Goal: Information Seeking & Learning: Learn about a topic

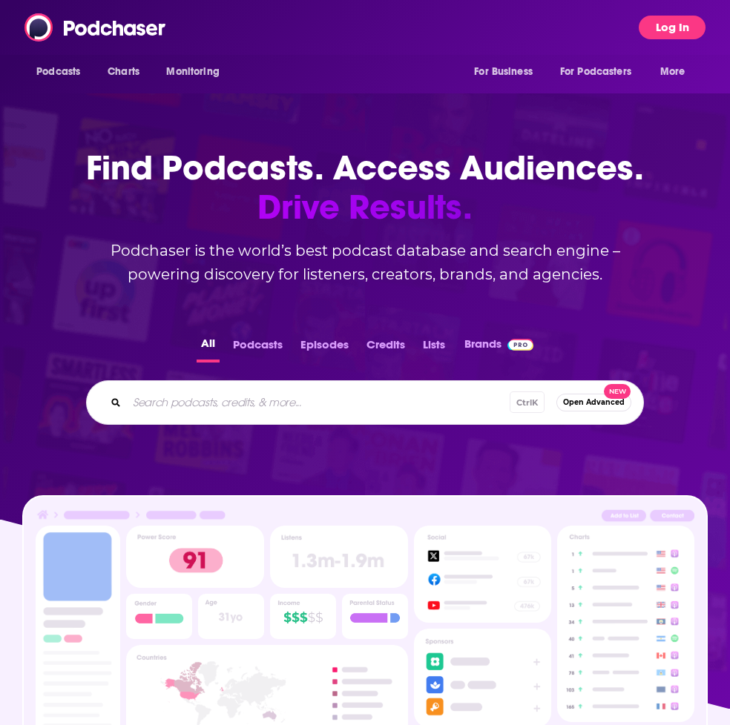
click at [669, 19] on button "Log In" at bounding box center [672, 28] width 67 height 24
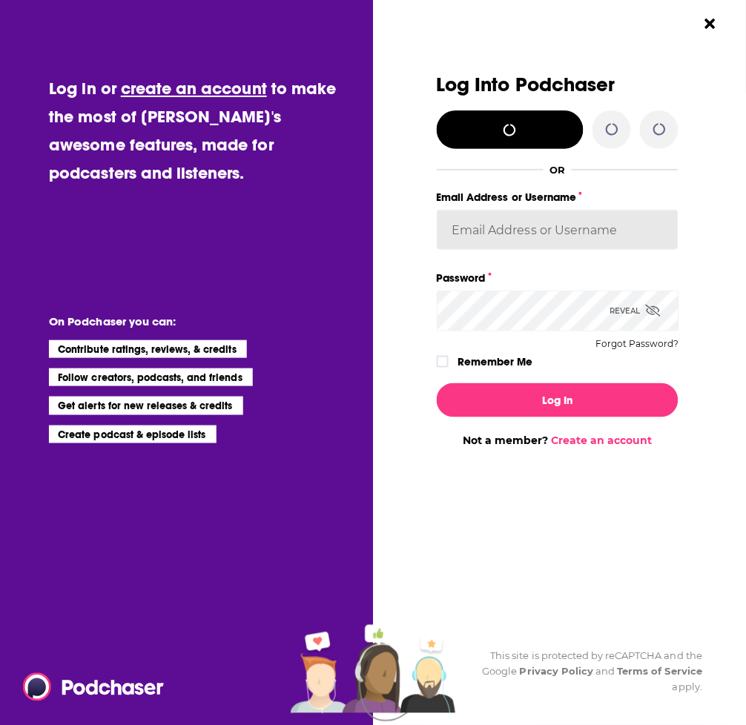
type input "AlkaNara"
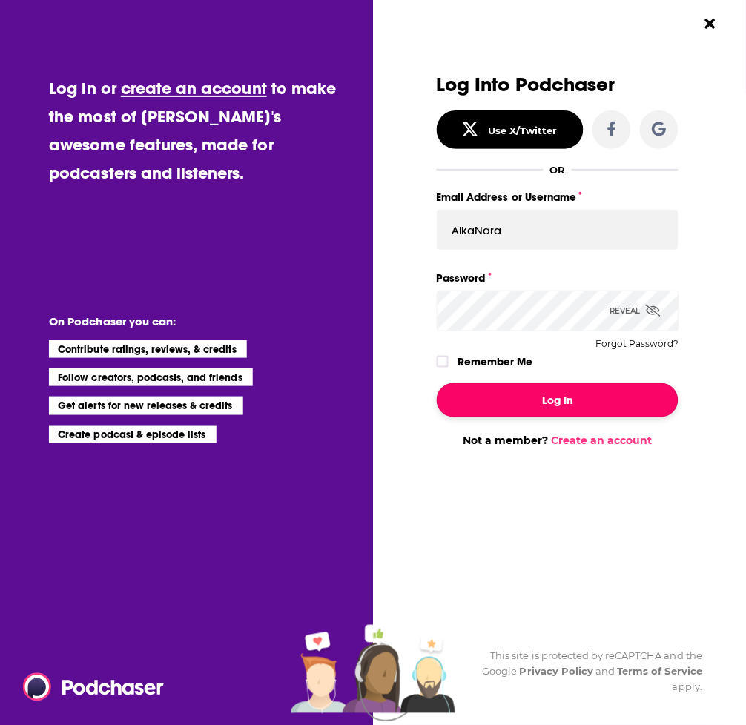
click at [564, 406] on button "Log In" at bounding box center [558, 400] width 242 height 34
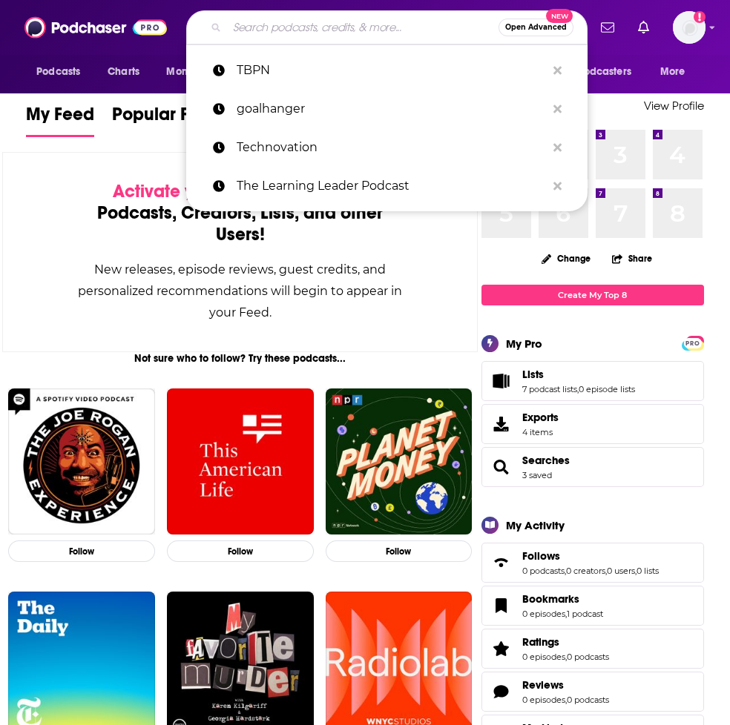
click at [286, 16] on input "Search podcasts, credits, & more..." at bounding box center [362, 28] width 271 height 24
paste input "Diary of a CTO podcast"
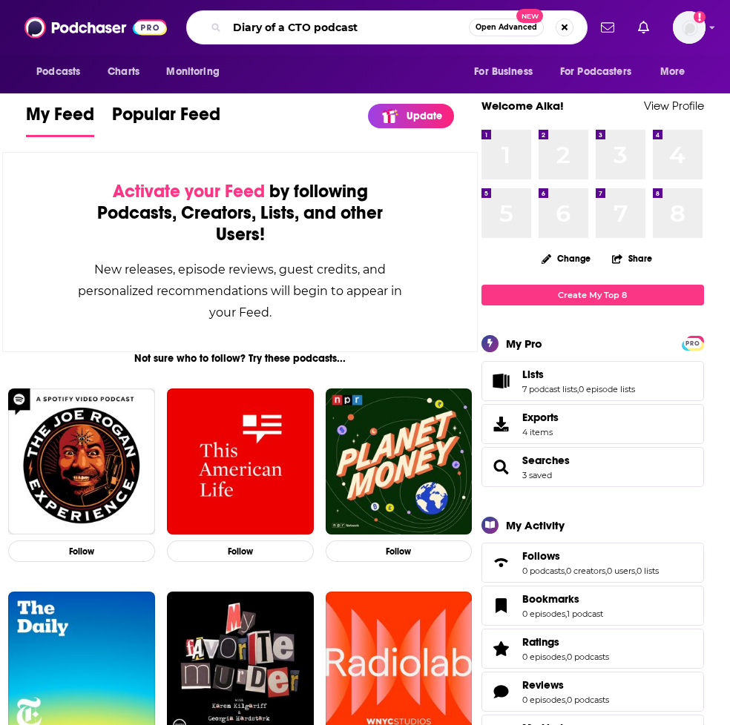
type input "Diary of a CTO podcast"
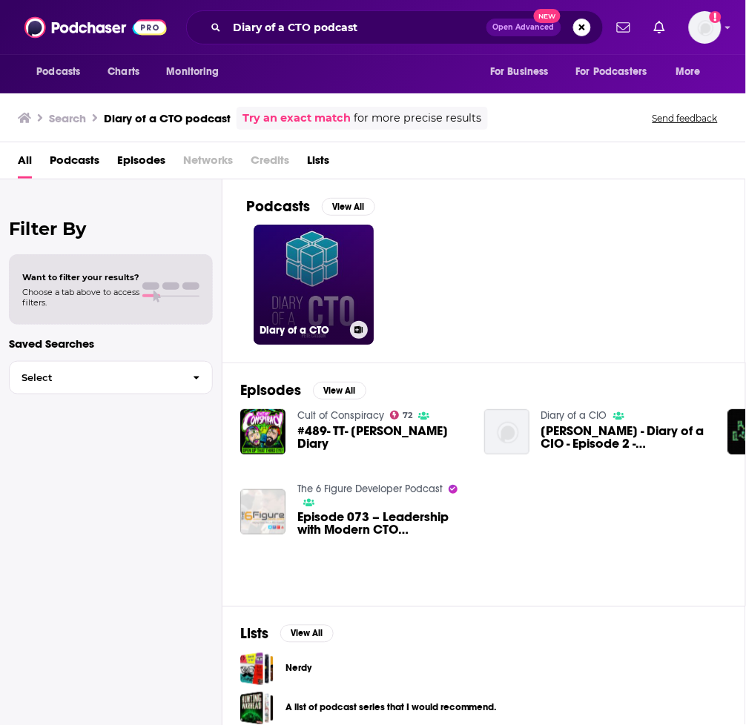
click at [335, 283] on link "Diary of a CTO" at bounding box center [314, 285] width 120 height 120
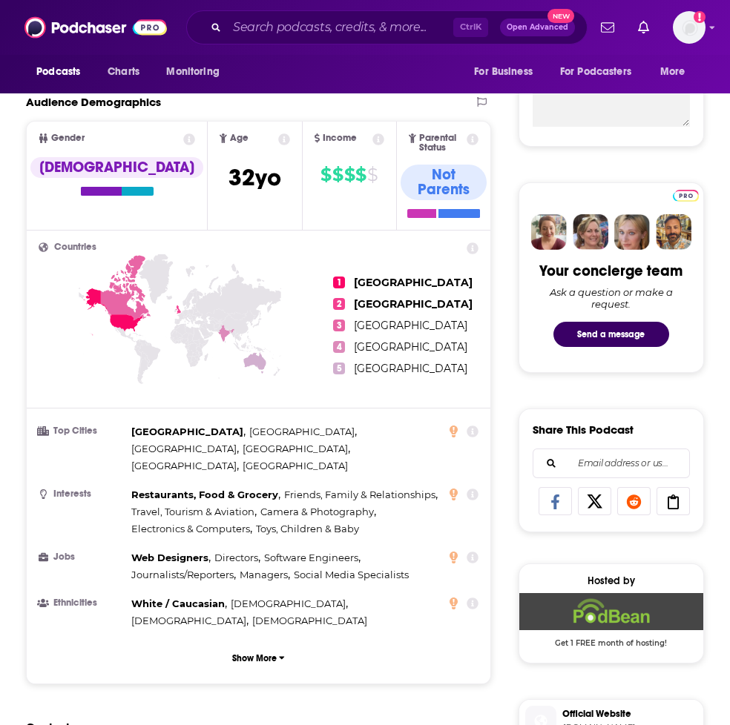
scroll to position [570, 0]
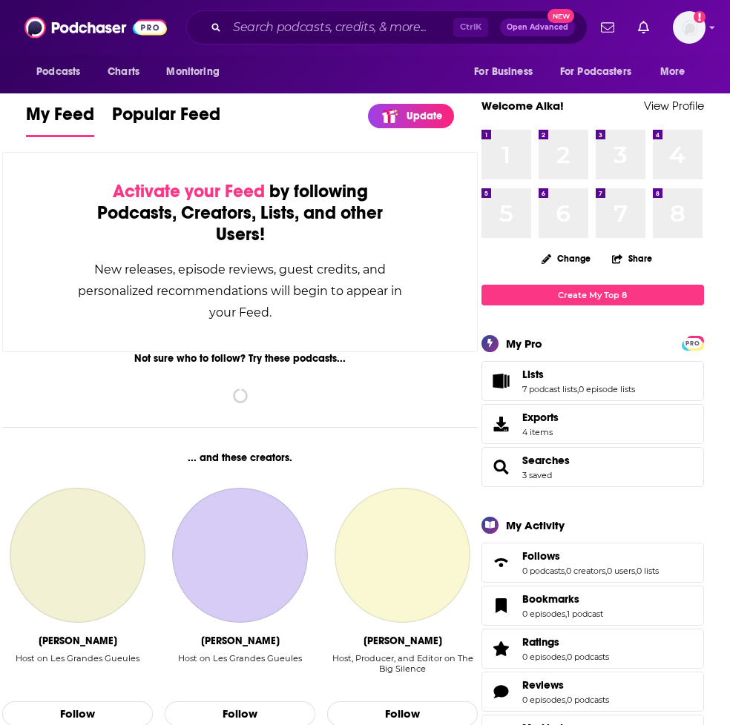
click at [413, 7] on div "Podcasts Charts Monitoring Ctrl K Open Advanced New For Business For Podcasters…" at bounding box center [365, 27] width 730 height 55
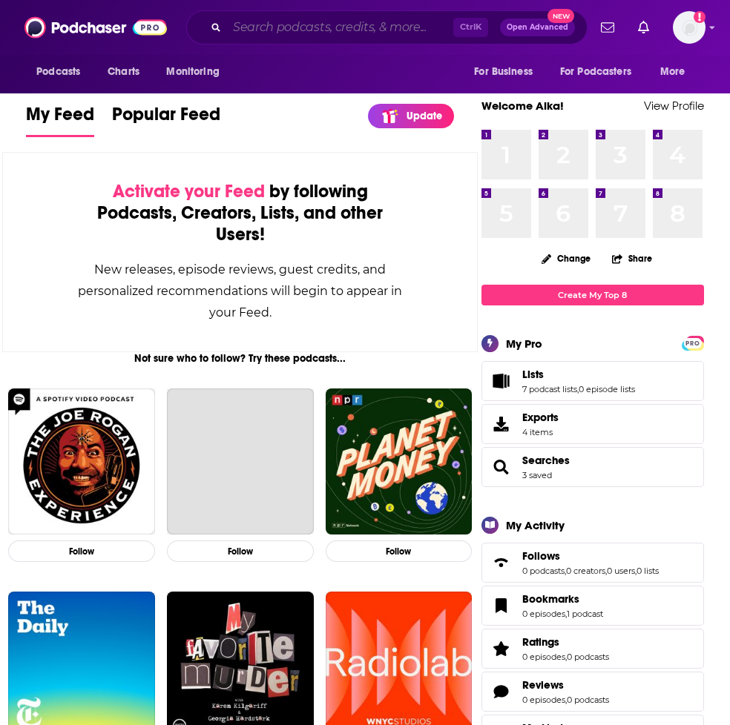
click at [362, 27] on input "Search podcasts, credits, & more..." at bounding box center [340, 28] width 226 height 24
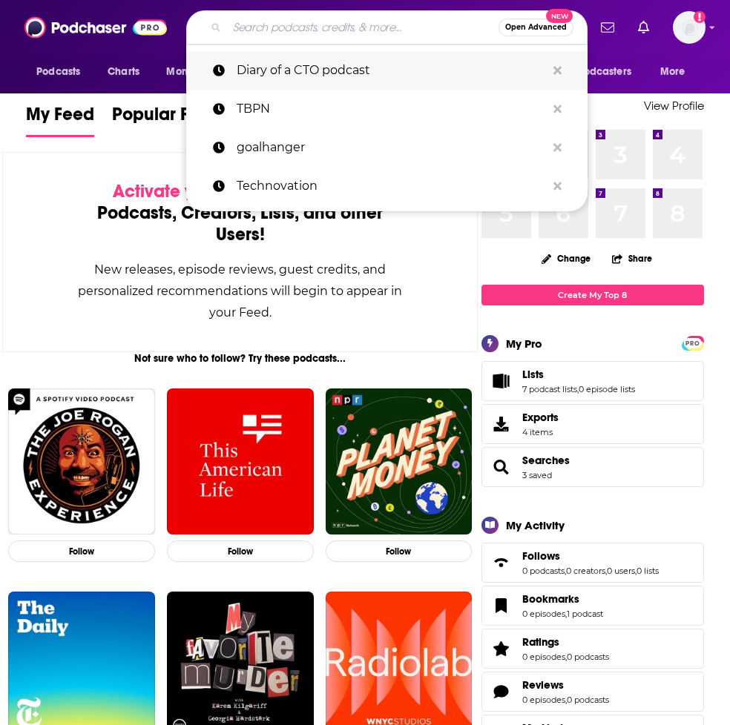
click at [305, 78] on p "Diary of a CTO podcast" at bounding box center [391, 70] width 309 height 39
type input "Diary of a CTO podcast"
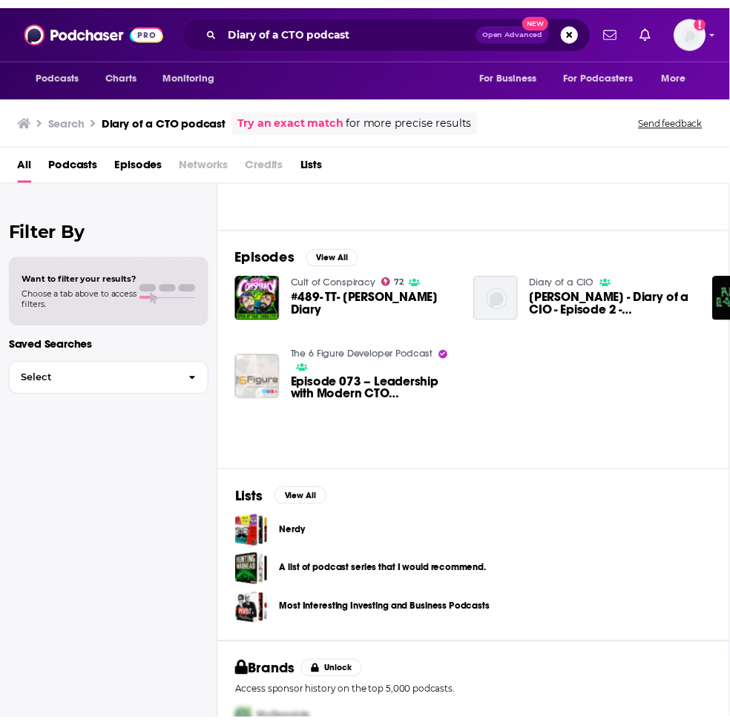
scroll to position [7, 0]
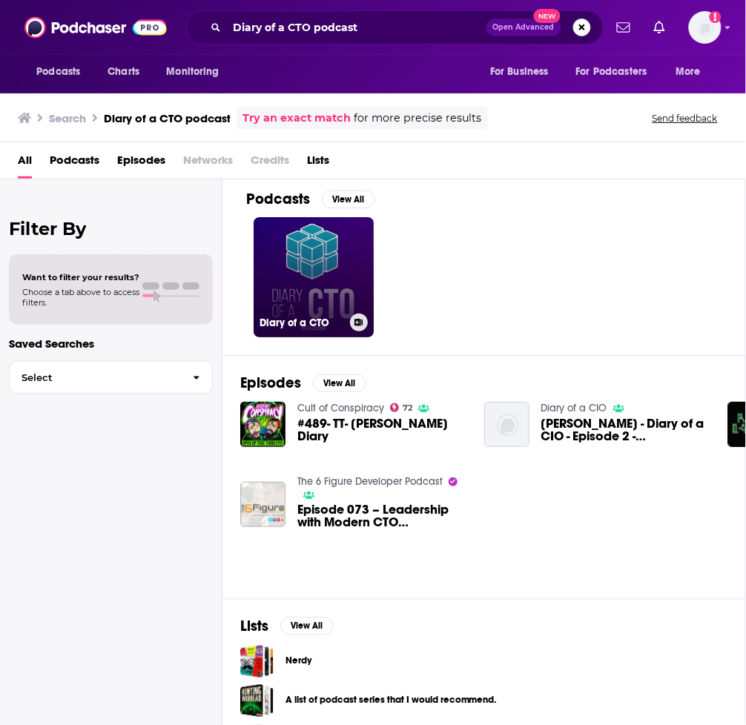
click at [309, 273] on link "Diary of a CTO" at bounding box center [314, 277] width 120 height 120
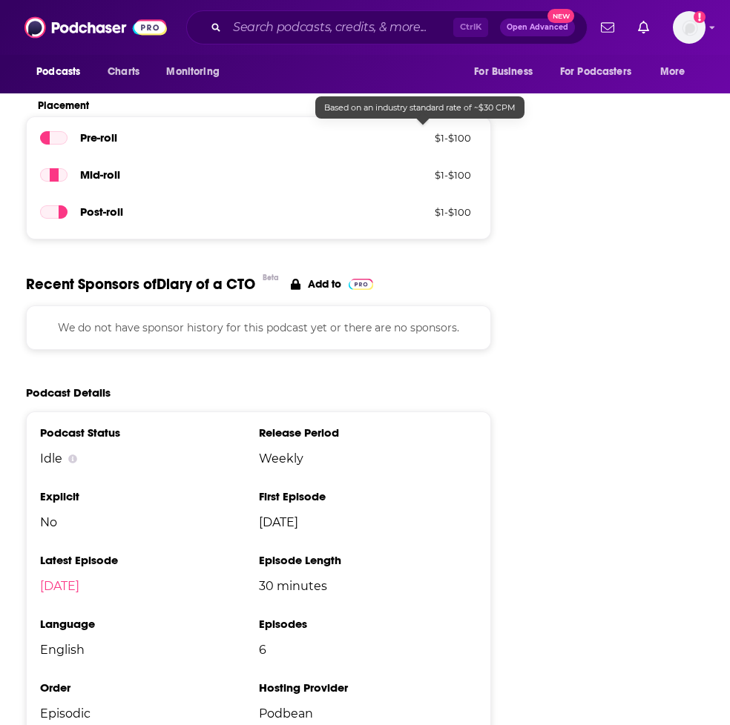
scroll to position [1805, 0]
